Goal: Information Seeking & Learning: Learn about a topic

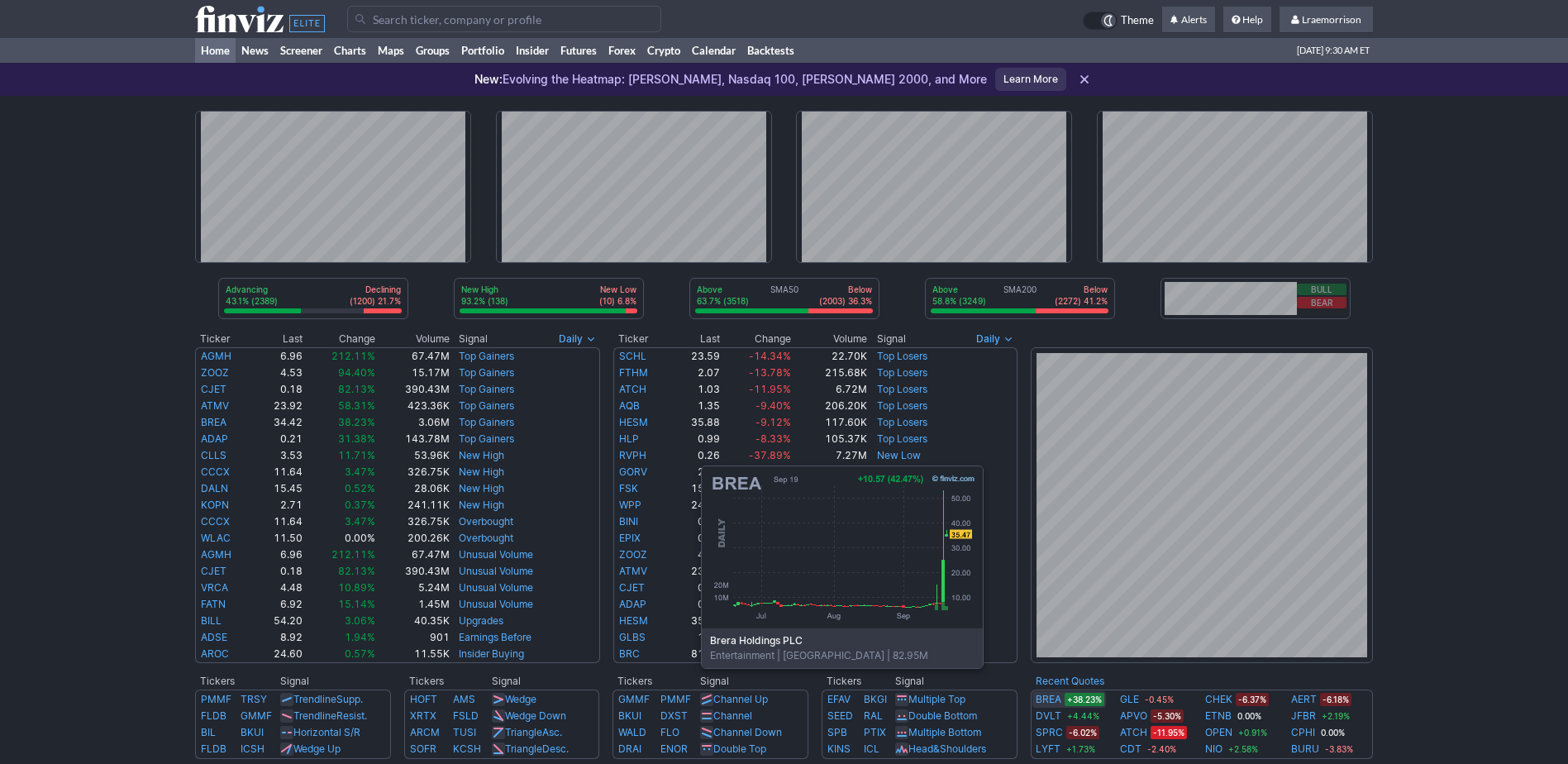
click at [772, 404] on link "BREA" at bounding box center [1049, 699] width 26 height 17
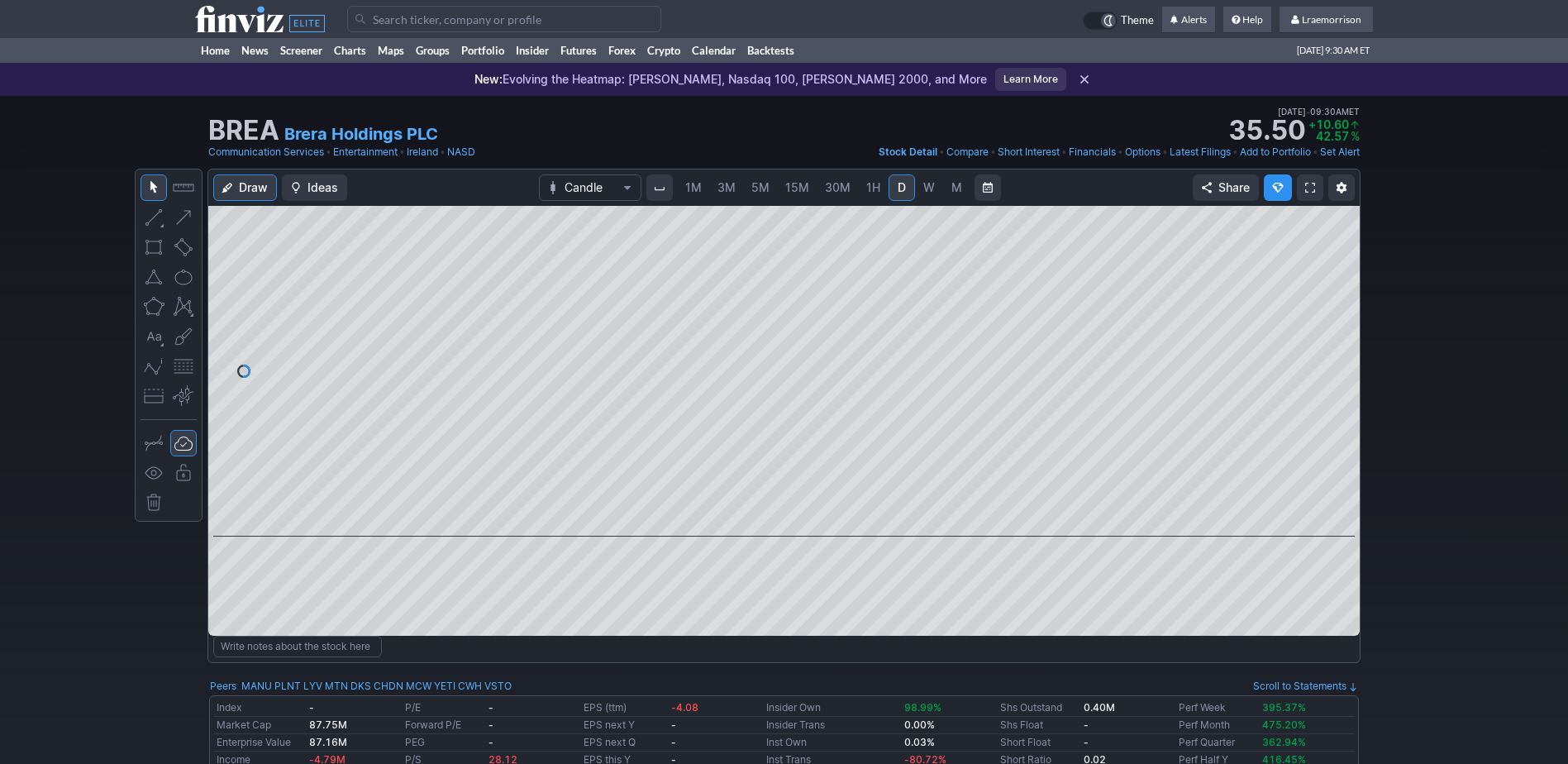
click at [690, 190] on span "1M" at bounding box center [693, 187] width 17 height 14
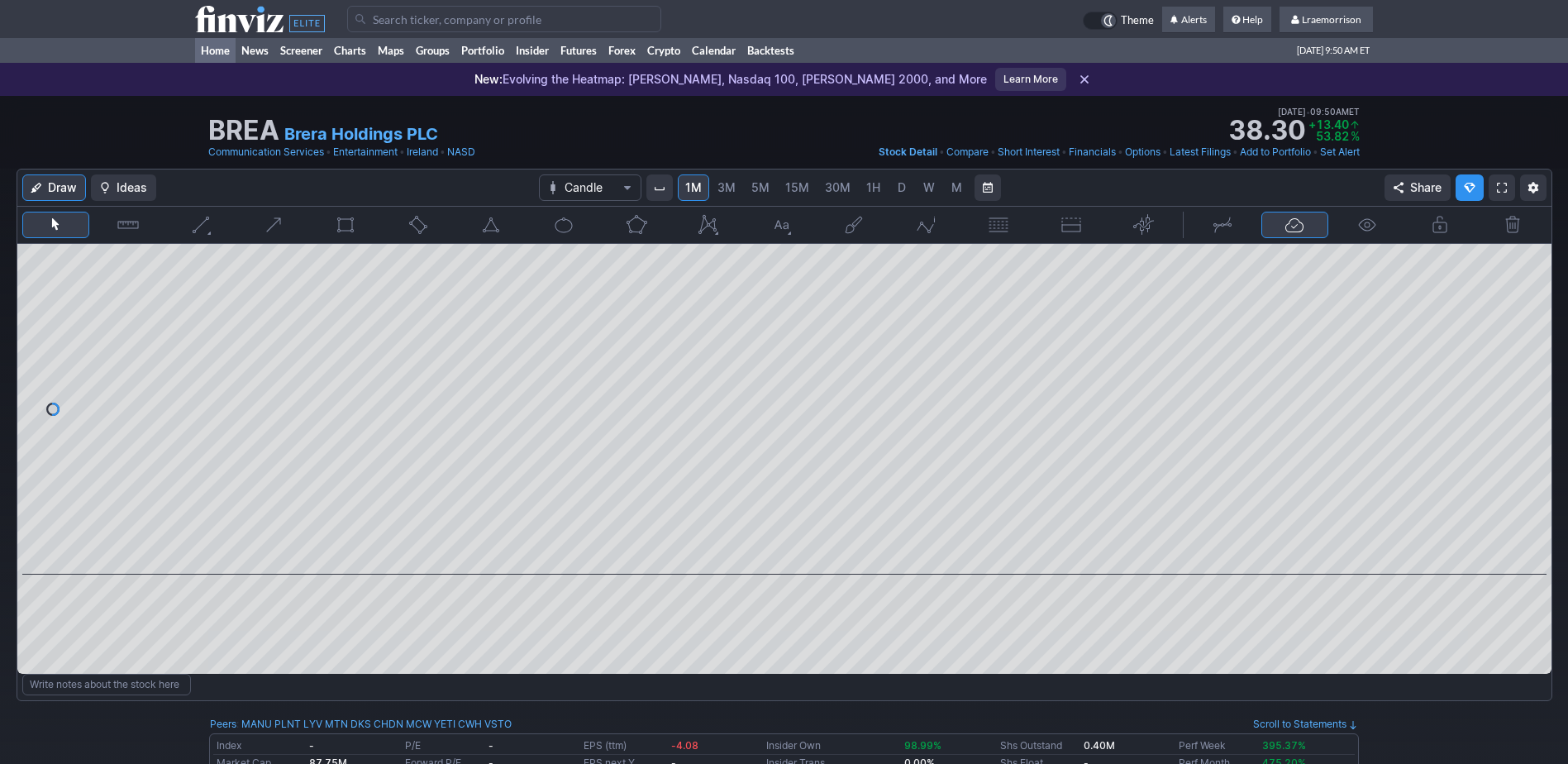
click at [217, 49] on link "Home" at bounding box center [215, 50] width 40 height 25
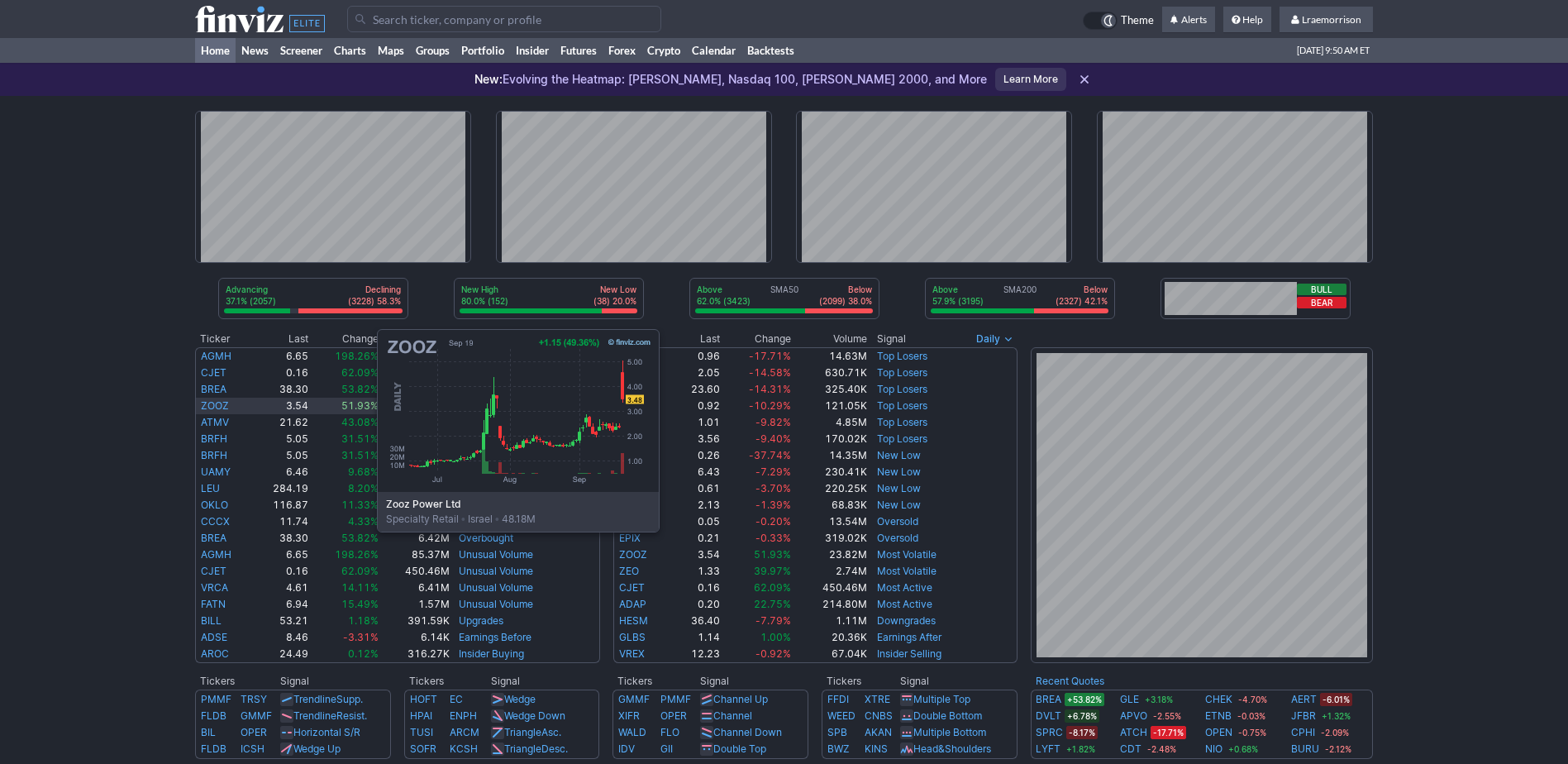
click at [211, 408] on link "ZOOZ" at bounding box center [215, 405] width 28 height 13
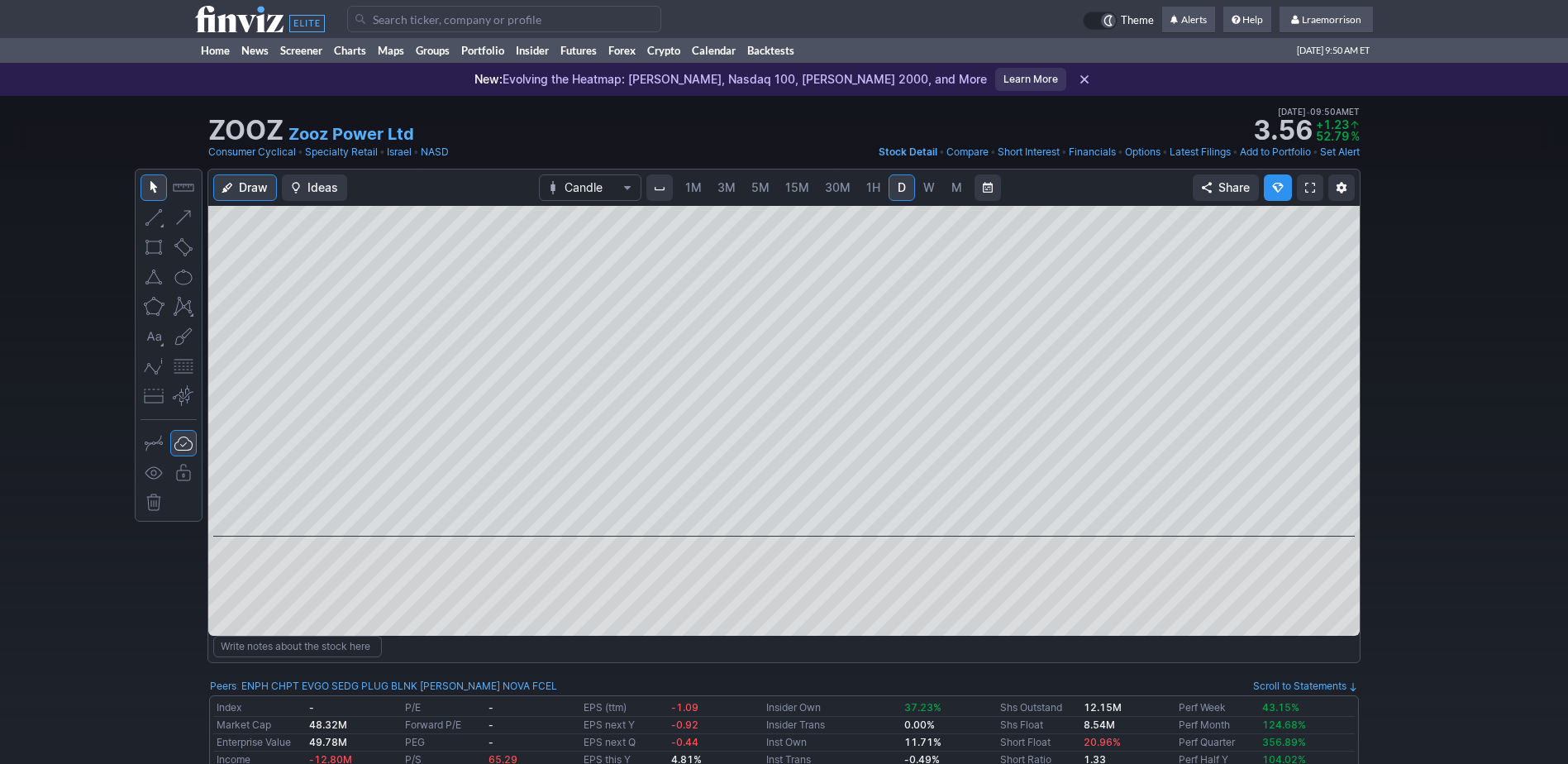
click at [696, 190] on span "1M" at bounding box center [693, 187] width 17 height 14
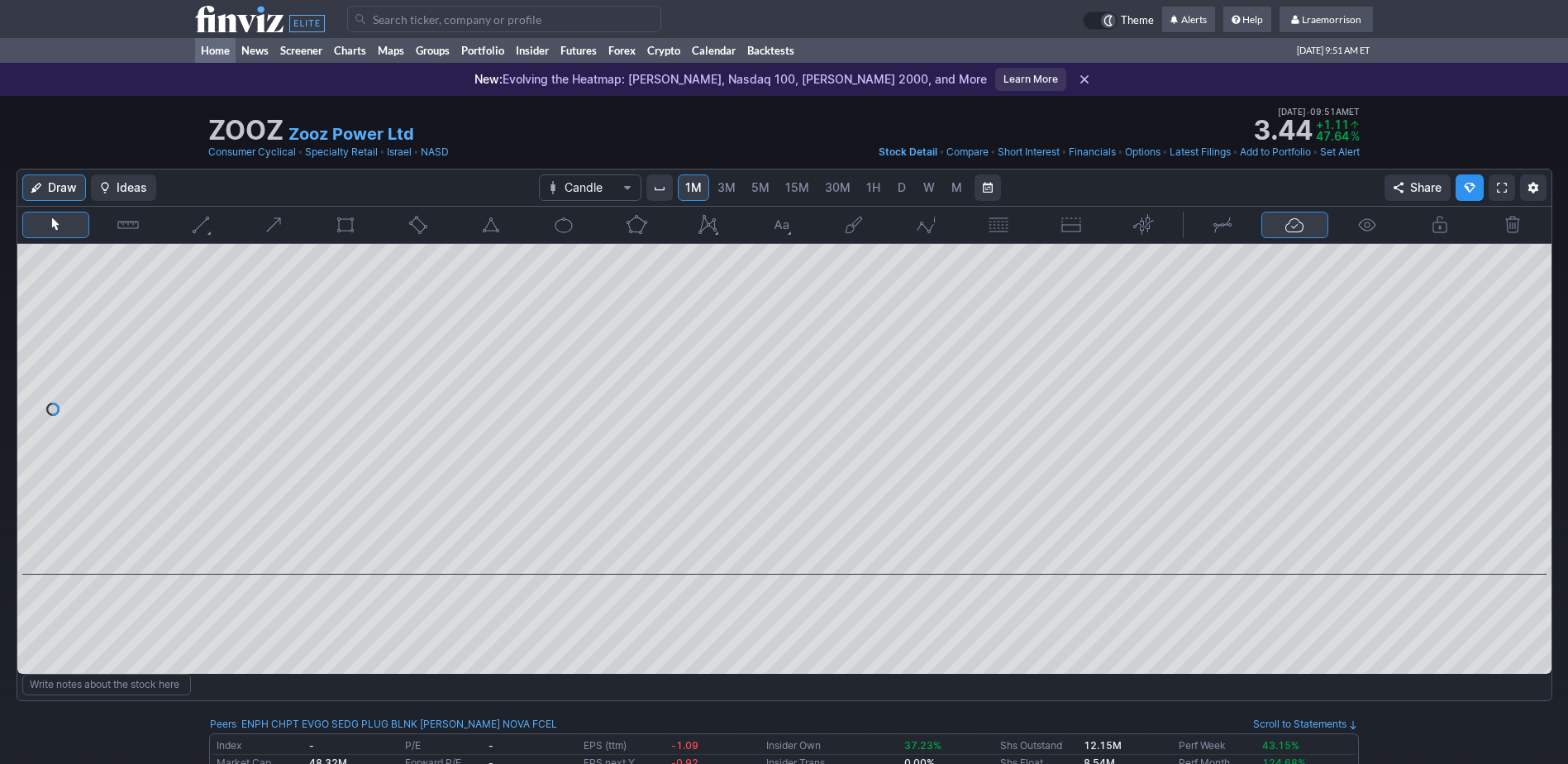
click at [217, 51] on link "Home" at bounding box center [215, 50] width 40 height 25
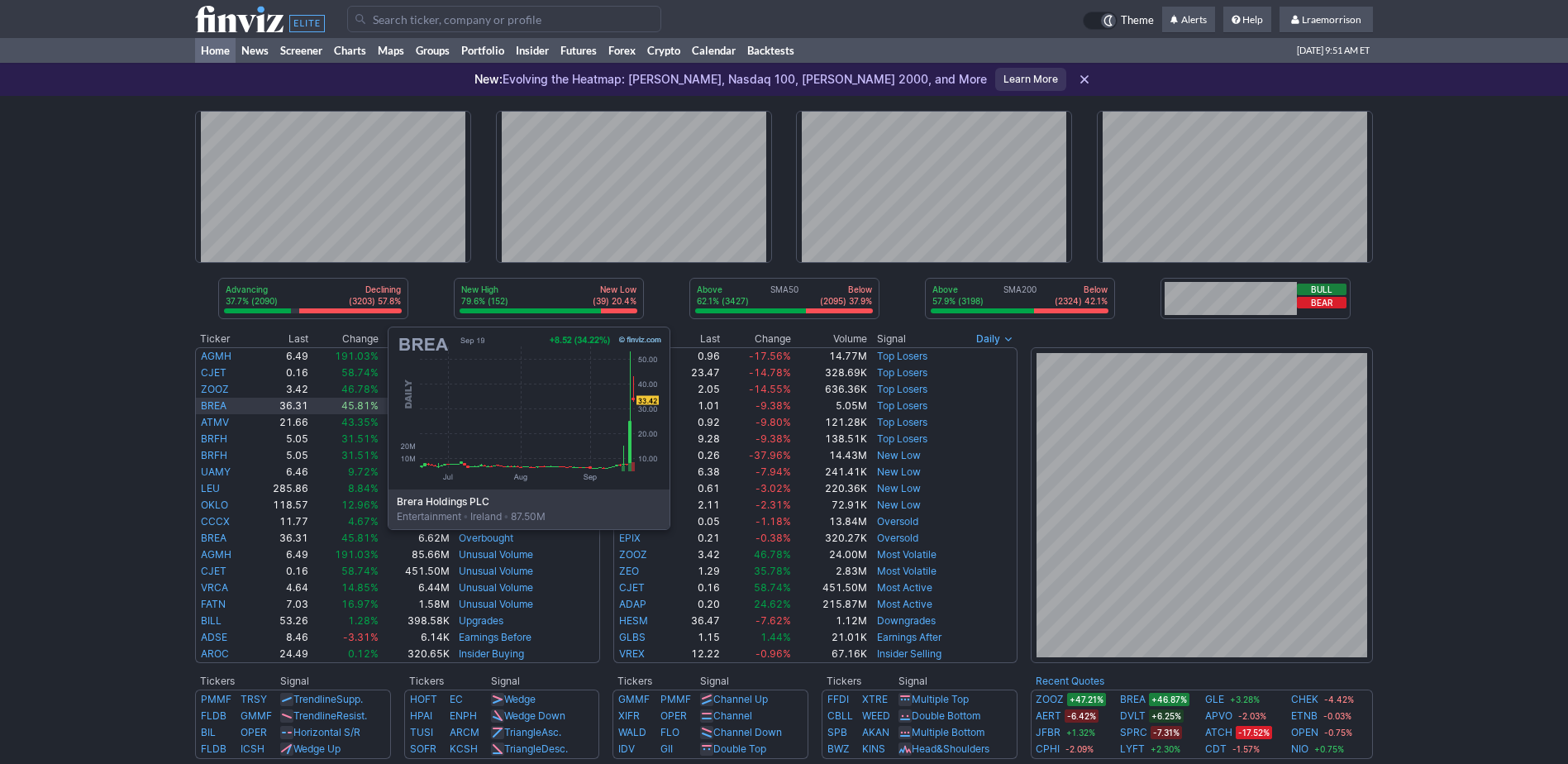
click at [222, 405] on link "BREA" at bounding box center [214, 405] width 26 height 13
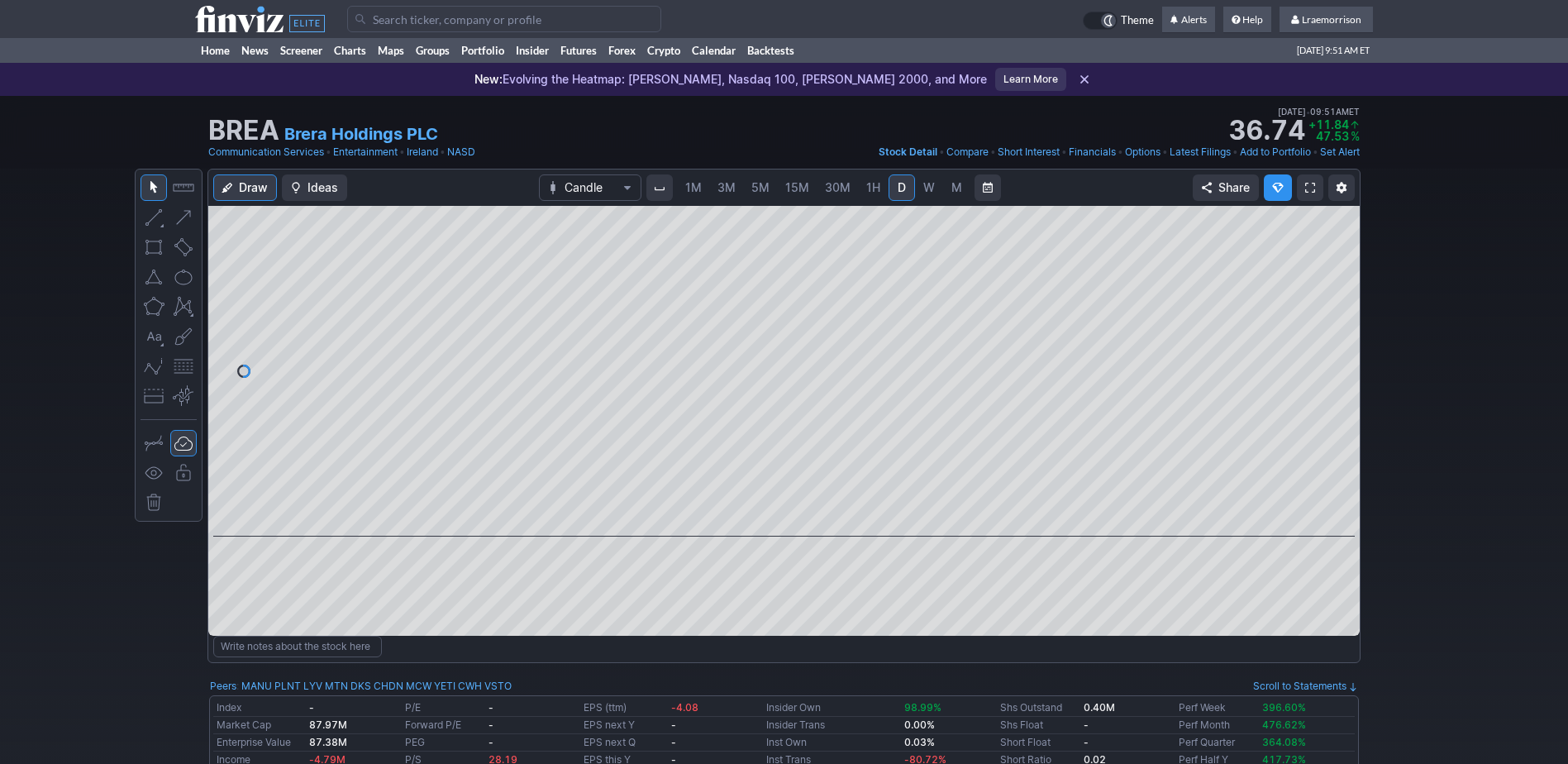
click at [695, 191] on span "1M" at bounding box center [693, 187] width 17 height 14
